Goal: Task Accomplishment & Management: Use online tool/utility

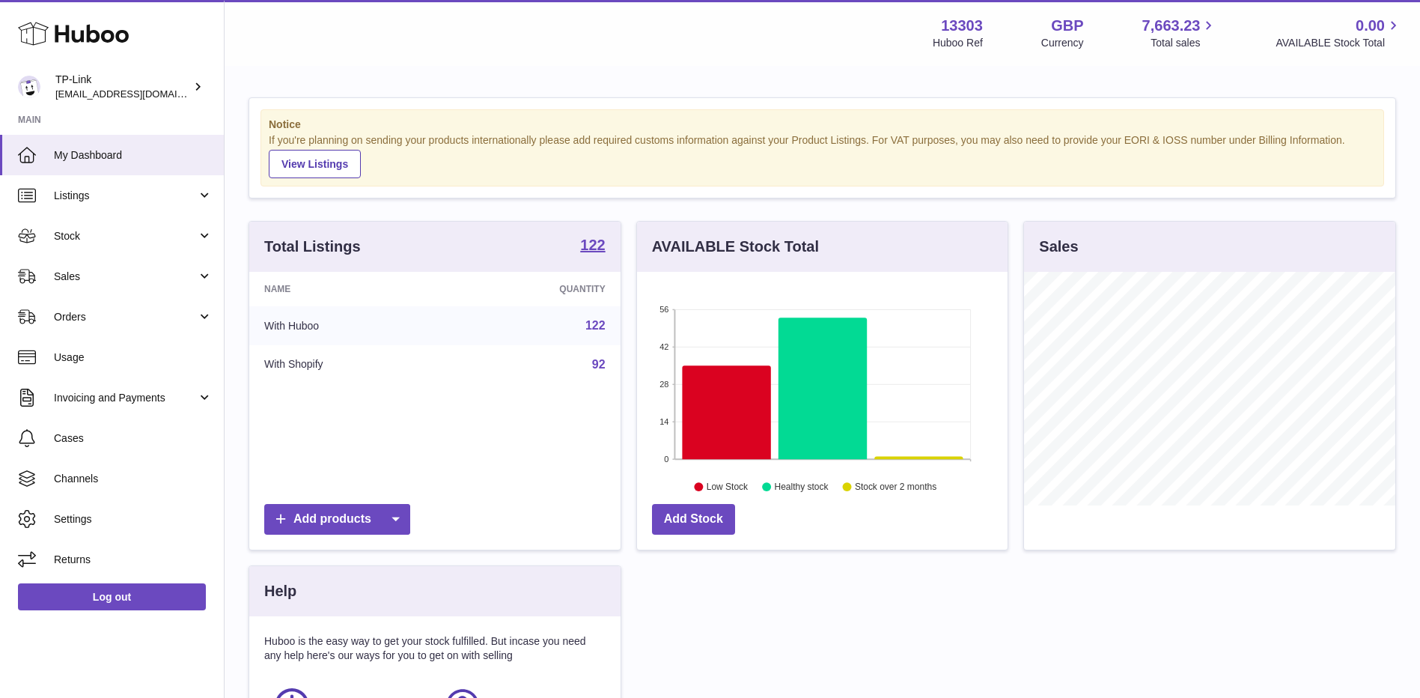
scroll to position [234, 371]
click at [103, 277] on span "Sales" at bounding box center [125, 277] width 143 height 14
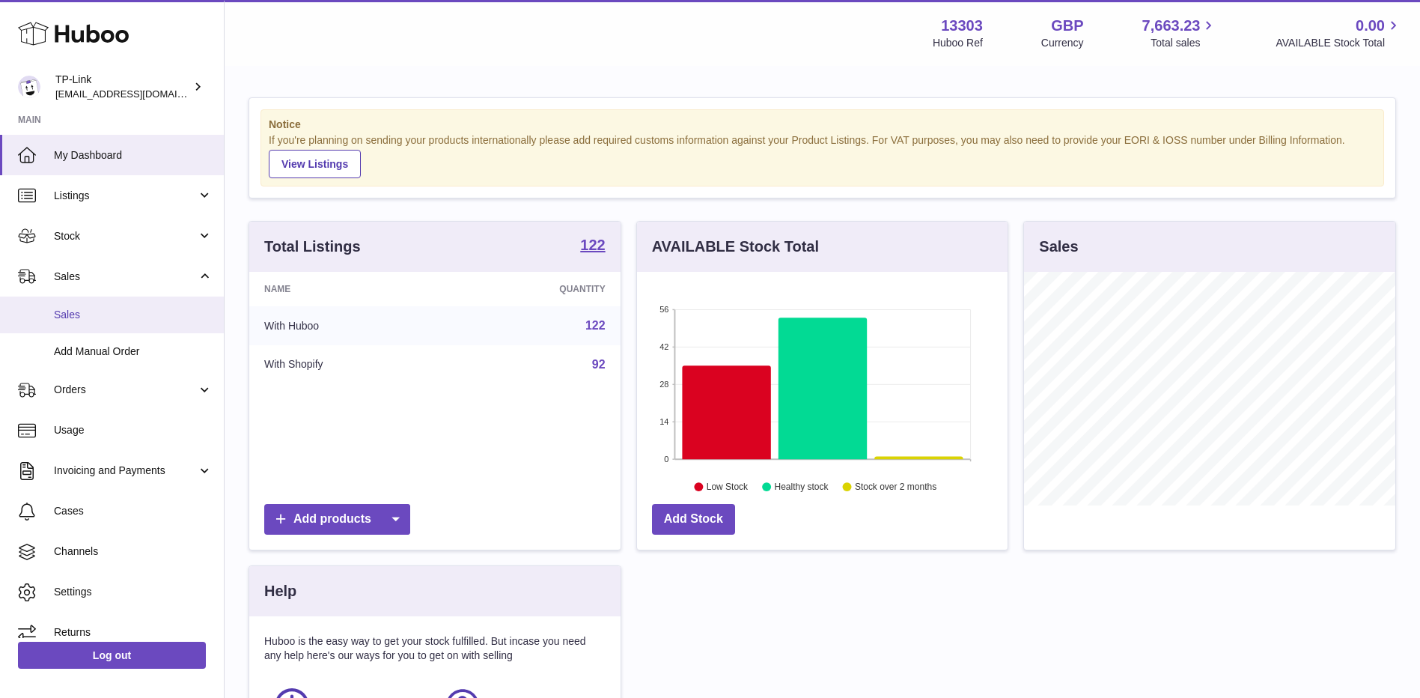
click at [96, 308] on span "Sales" at bounding box center [133, 315] width 159 height 14
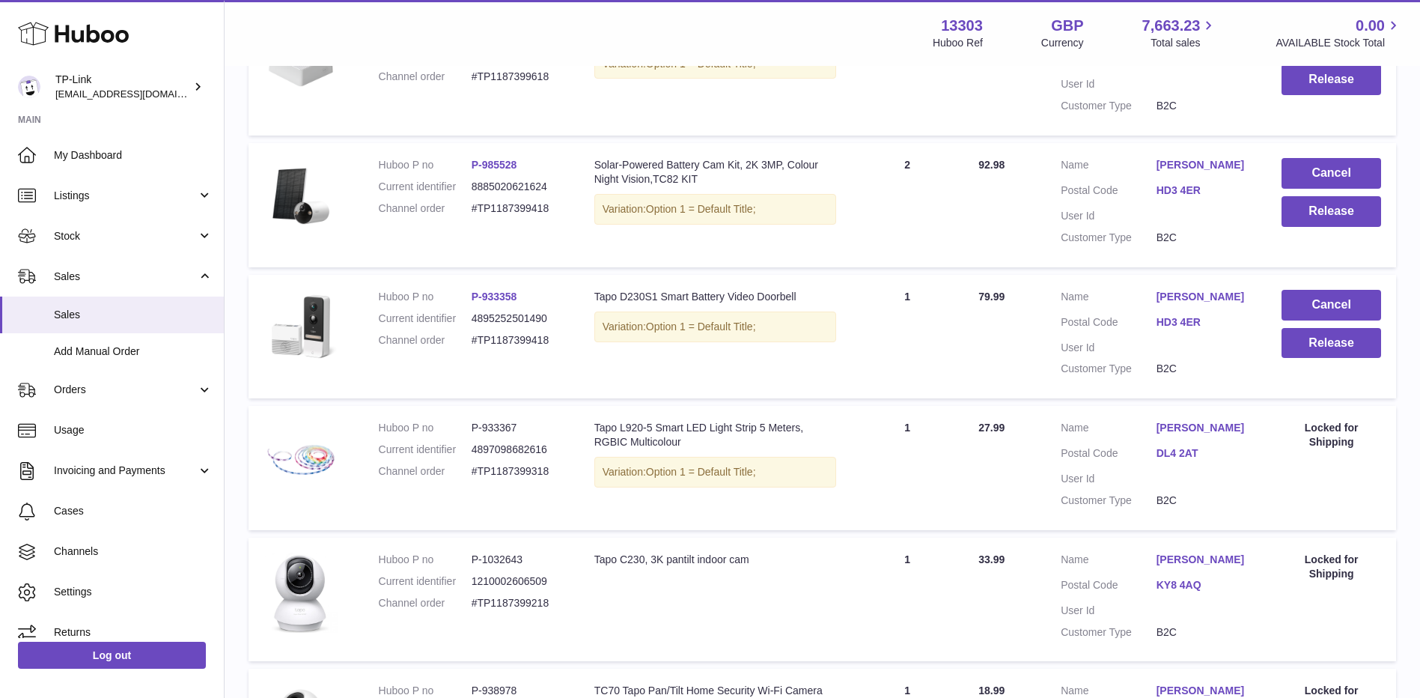
scroll to position [1123, 0]
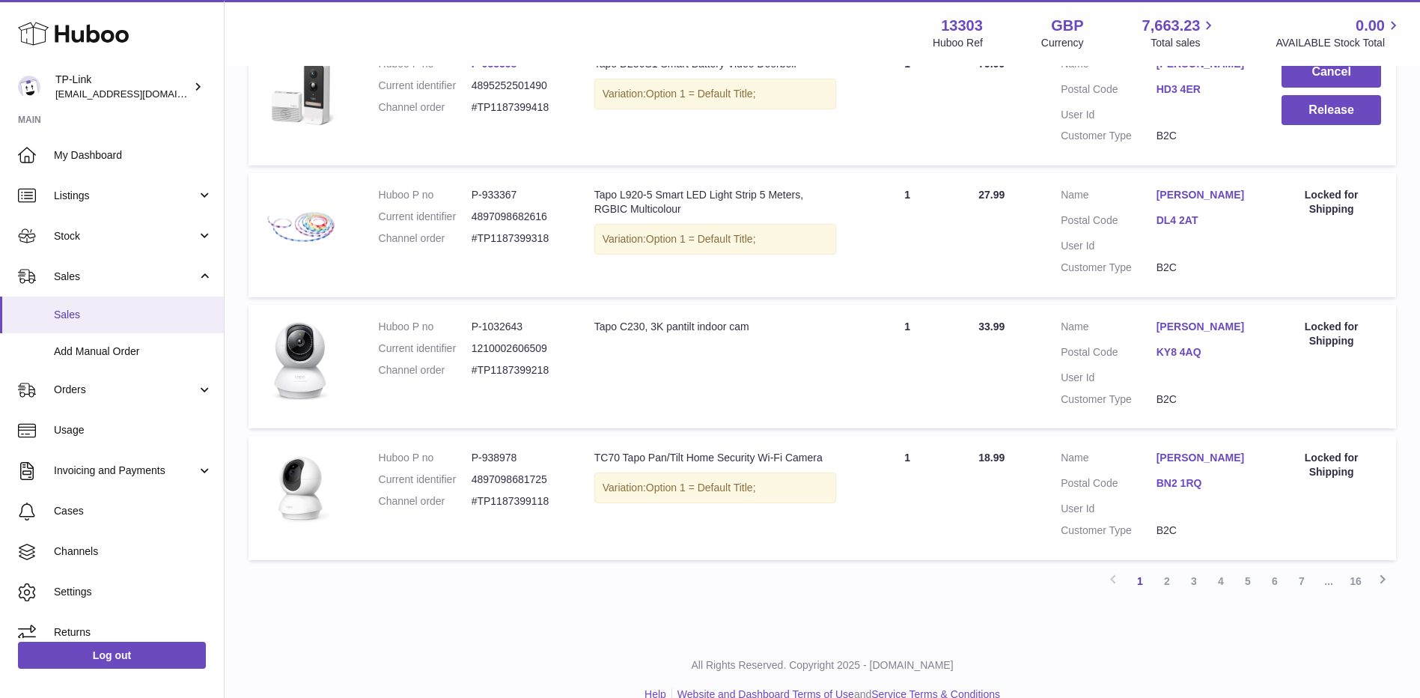
click at [88, 311] on span "Sales" at bounding box center [133, 315] width 159 height 14
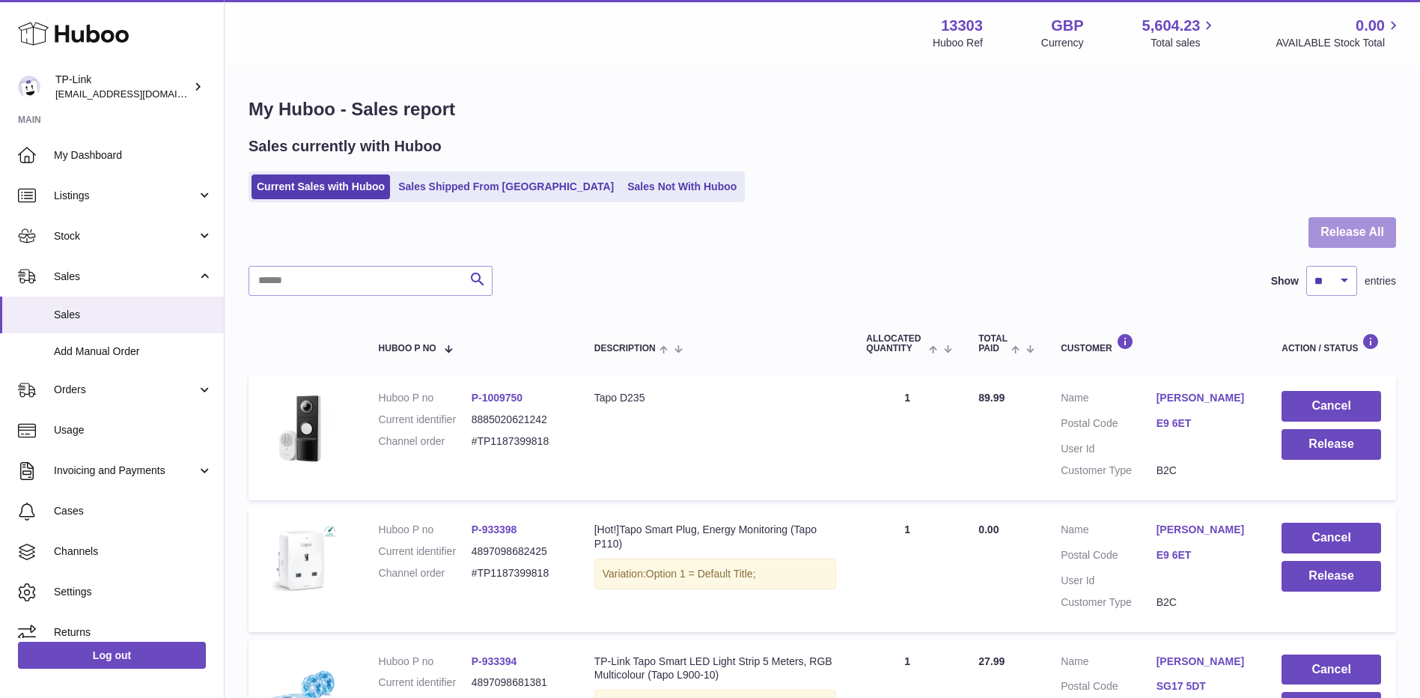
click at [1354, 232] on button "Release All" at bounding box center [1353, 232] width 88 height 31
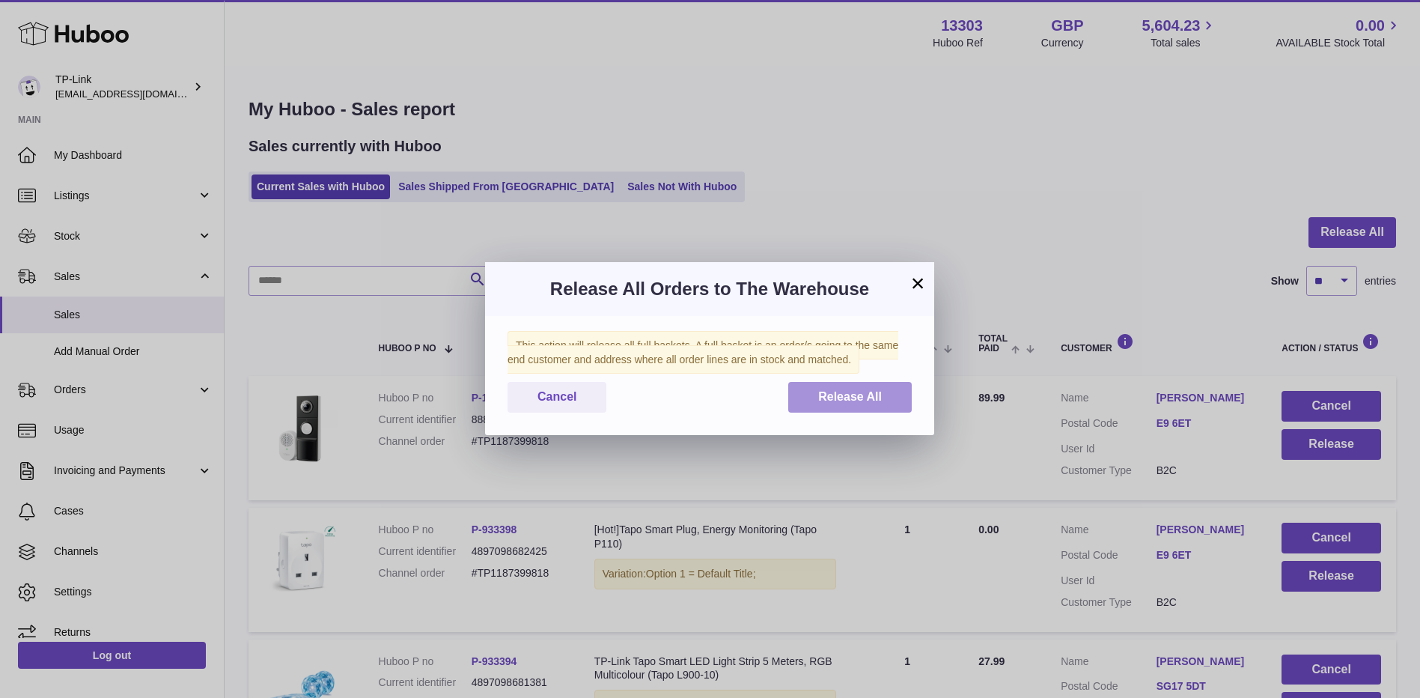
click at [845, 410] on button "Release All" at bounding box center [850, 397] width 124 height 31
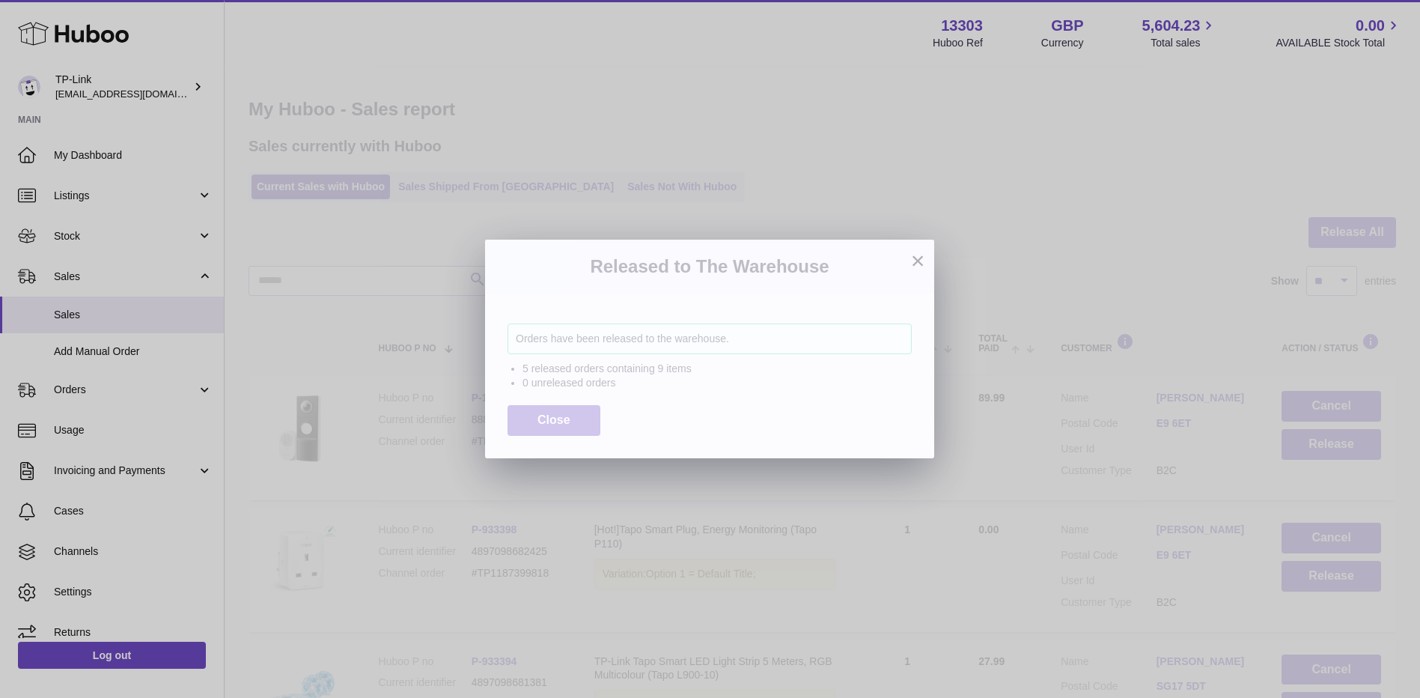
click at [918, 261] on button "×" at bounding box center [918, 261] width 18 height 18
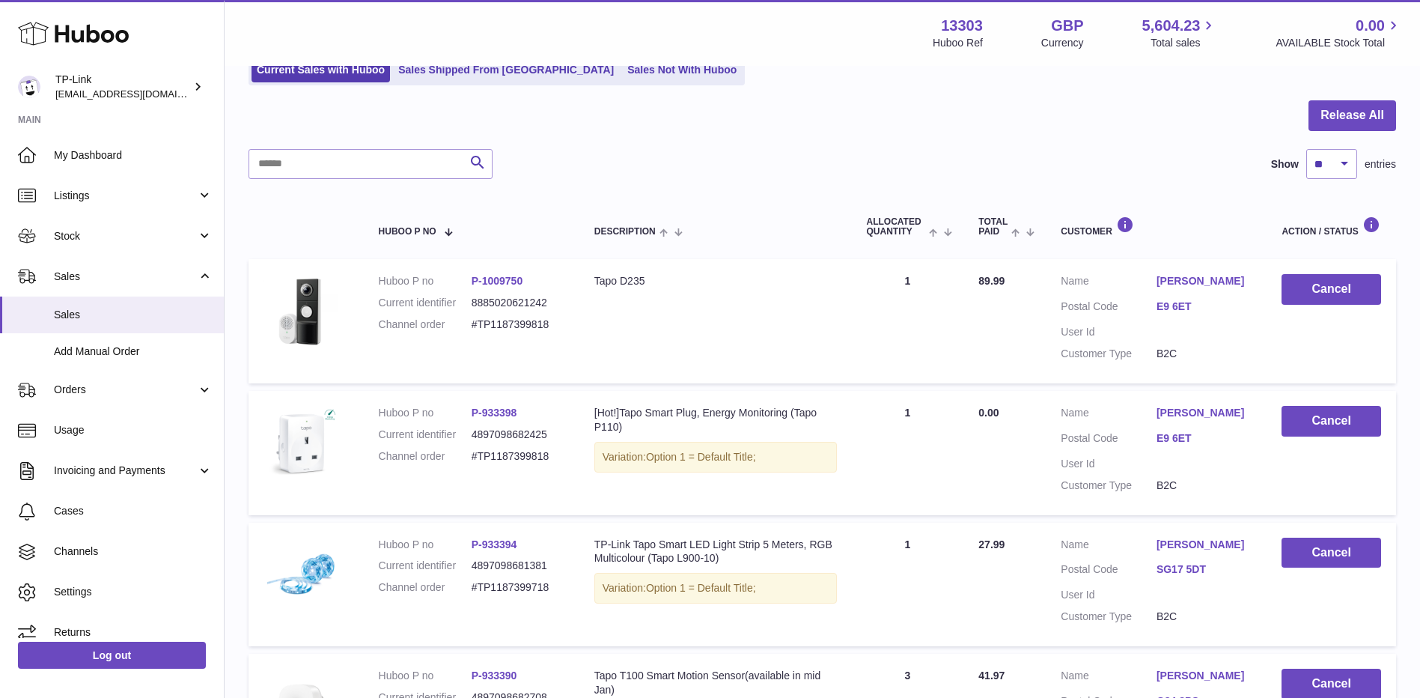
scroll to position [150, 0]
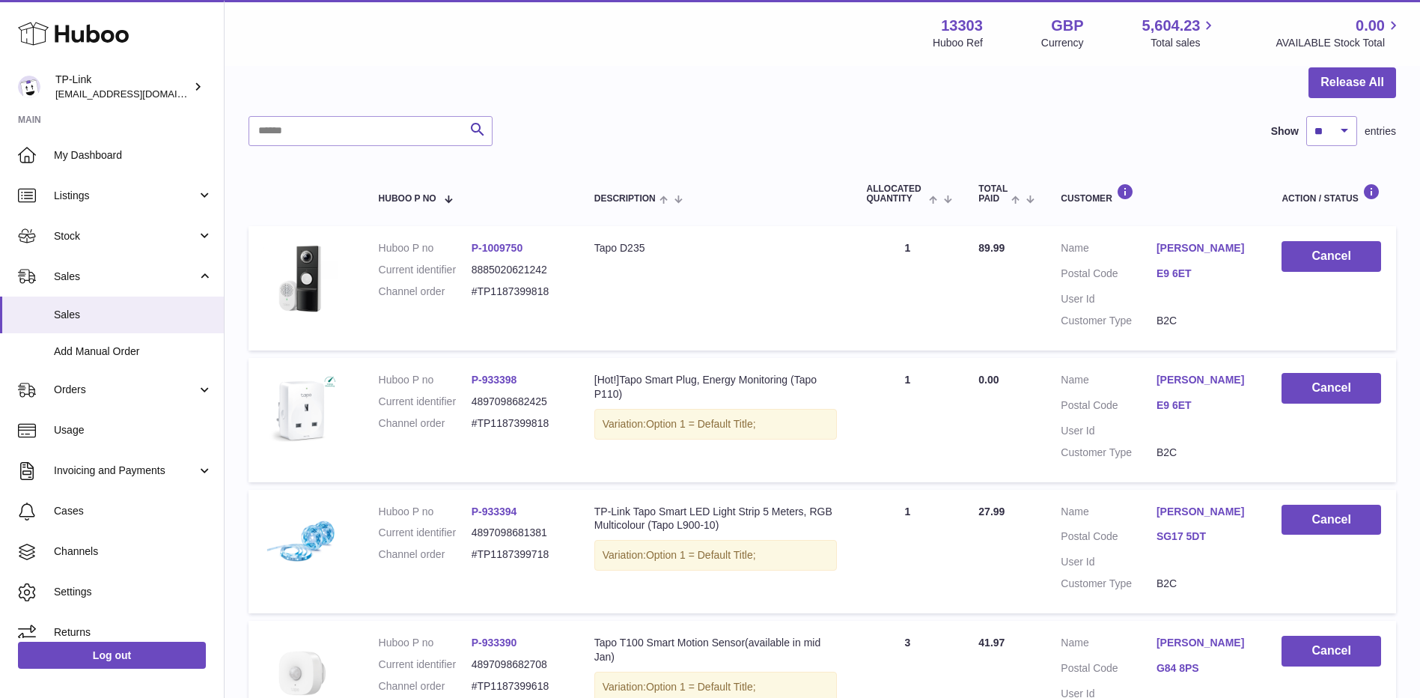
click at [103, 164] on link "My Dashboard" at bounding box center [112, 155] width 224 height 40
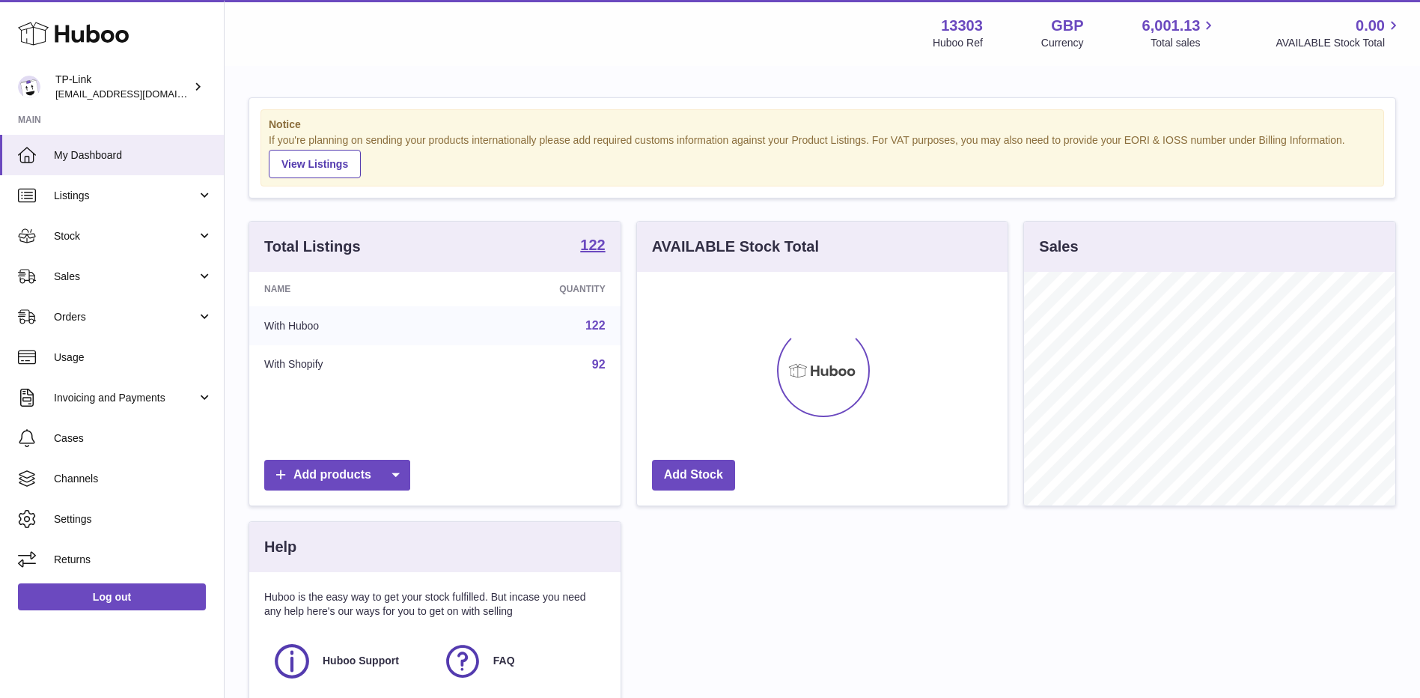
scroll to position [234, 371]
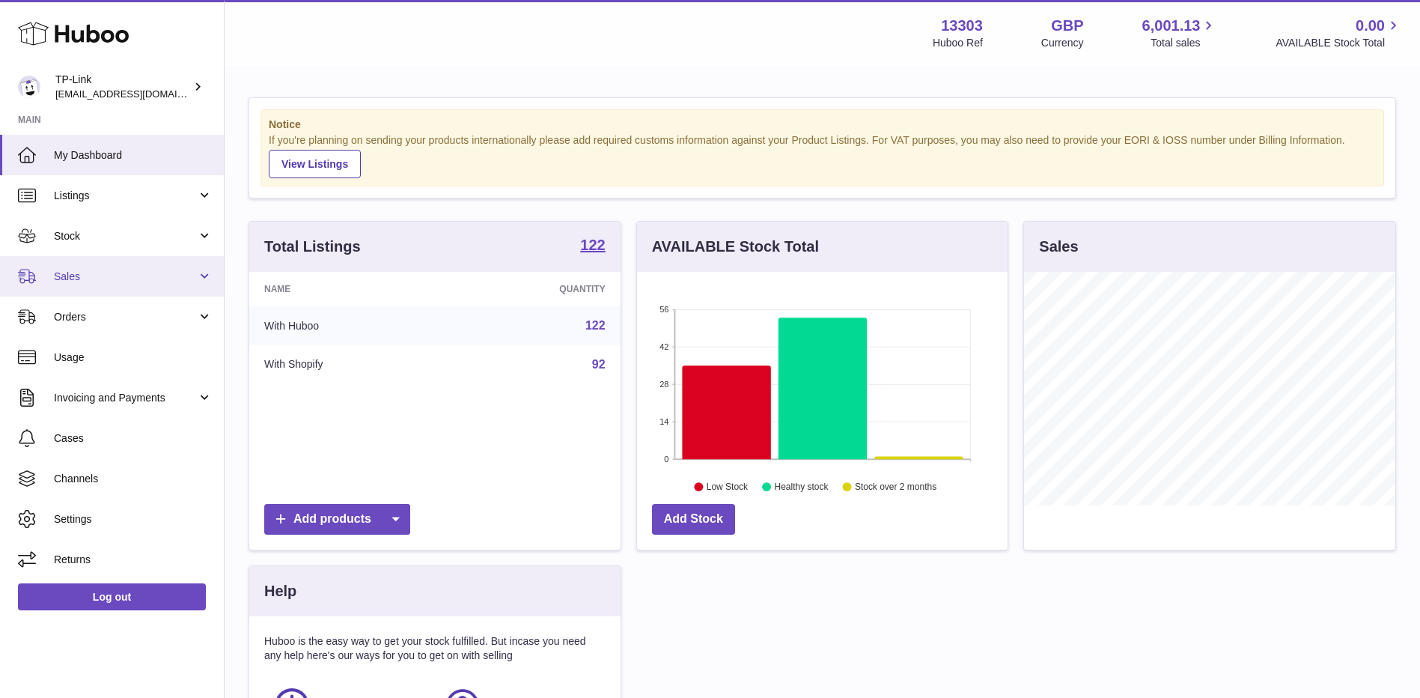
click at [92, 276] on span "Sales" at bounding box center [125, 277] width 143 height 14
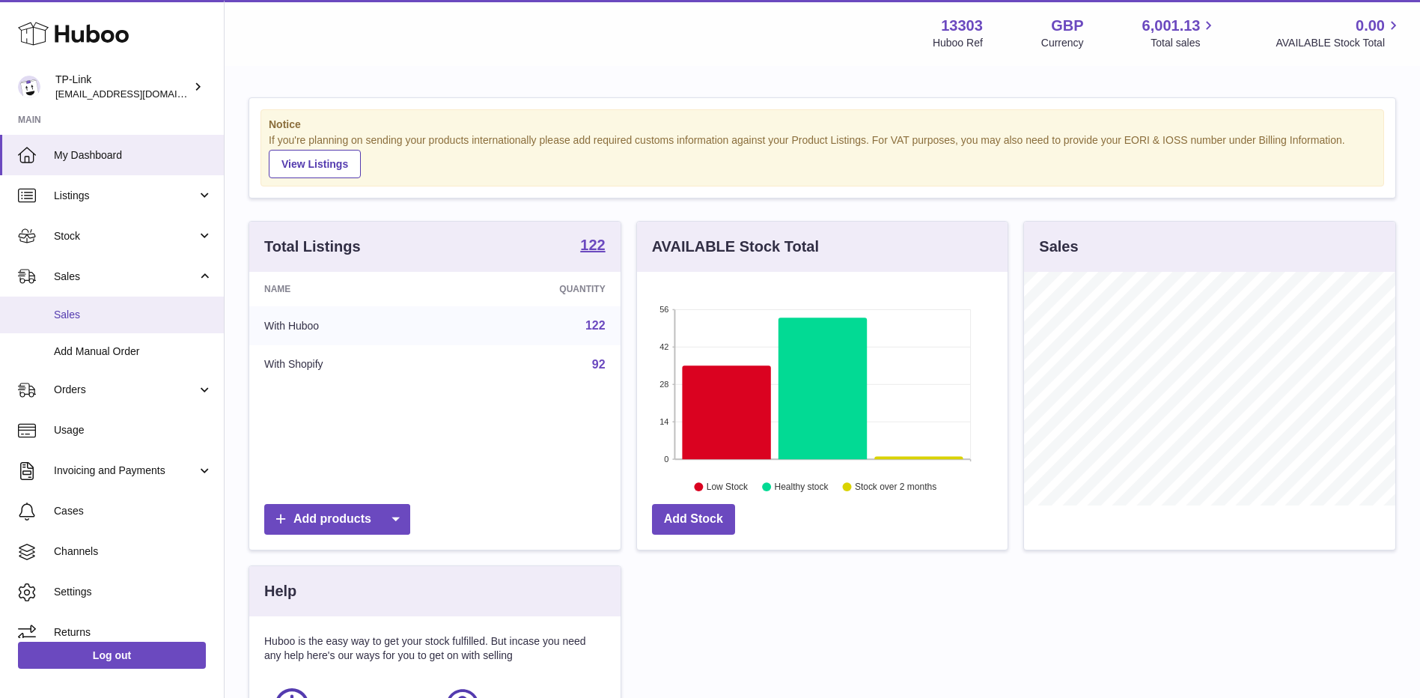
click at [82, 304] on link "Sales" at bounding box center [112, 314] width 224 height 37
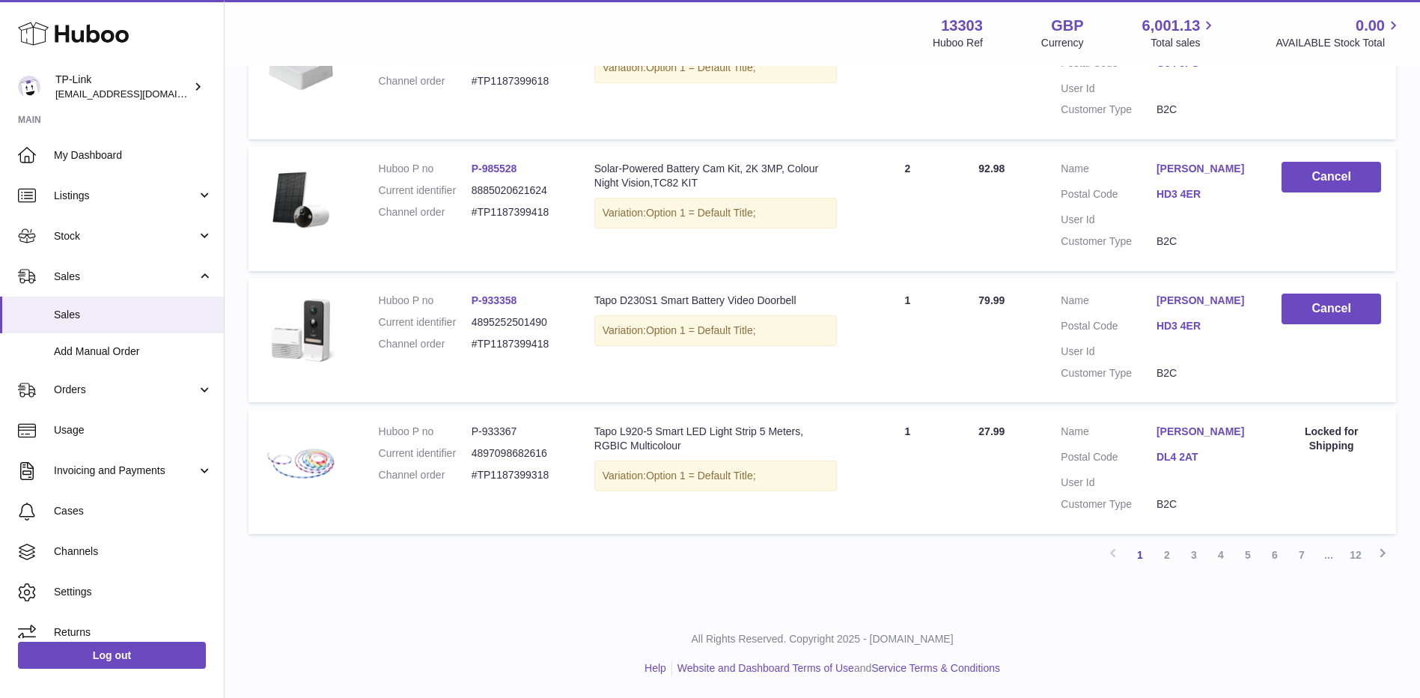
scroll to position [1178, 0]
